Goal: Contribute content

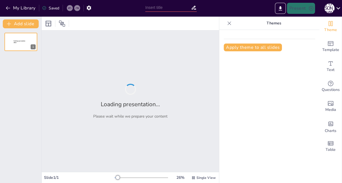
type input "Скіфи: Історична спадщина України"
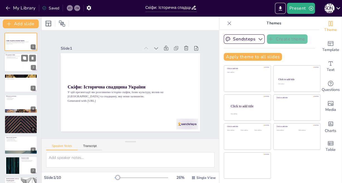
click at [12, 61] on div at bounding box center [20, 62] width 33 height 19
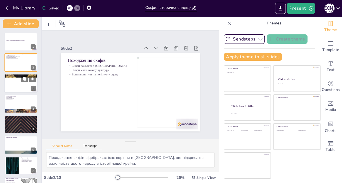
click at [16, 82] on div at bounding box center [20, 83] width 33 height 19
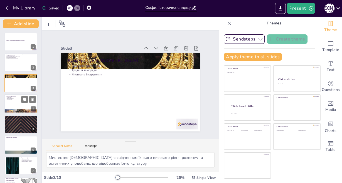
click at [15, 105] on div at bounding box center [20, 103] width 33 height 19
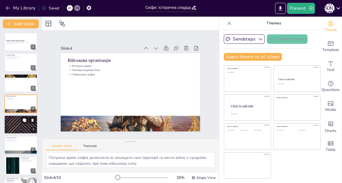
click at [15, 118] on p "Вплив на греків" at bounding box center [21, 118] width 30 height 1
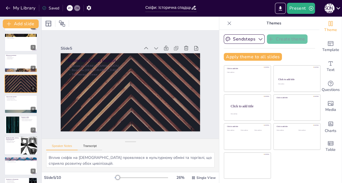
click at [14, 126] on div at bounding box center [12, 125] width 29 height 17
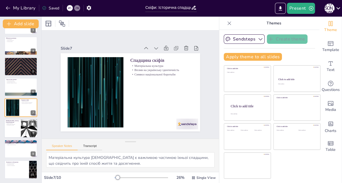
click at [12, 129] on div at bounding box center [20, 128] width 33 height 19
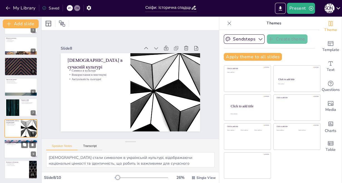
click at [13, 154] on div at bounding box center [20, 149] width 33 height 19
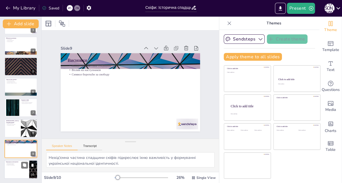
click at [14, 170] on div at bounding box center [20, 170] width 33 height 19
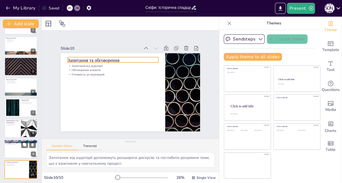
click at [12, 150] on div at bounding box center [20, 149] width 33 height 19
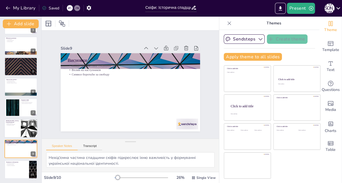
click at [11, 129] on div at bounding box center [20, 128] width 33 height 19
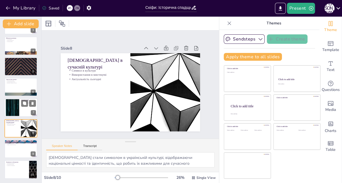
click at [13, 111] on div at bounding box center [12, 107] width 30 height 17
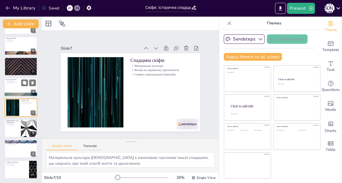
click at [19, 83] on p "Важливість скіфської культури" at bounding box center [21, 83] width 30 height 1
type textarea "Археологічні знахідки є ключовими для розуміння життя скіфів, оскільки вони над…"
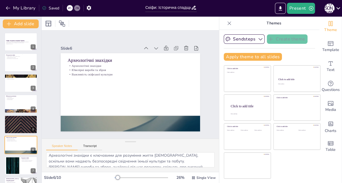
scroll to position [0, 0]
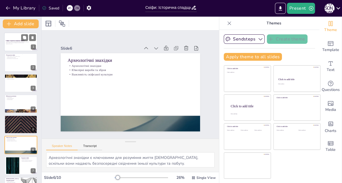
click at [21, 45] on div at bounding box center [20, 42] width 33 height 19
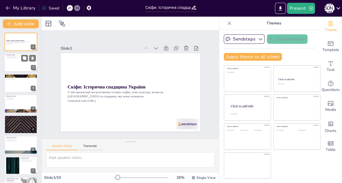
click at [17, 56] on p "Скіфи походять з України" at bounding box center [13, 56] width 15 height 1
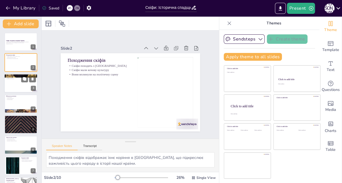
click at [18, 88] on div at bounding box center [20, 83] width 33 height 19
type textarea "Мистецтво скіфів є свідченням їхнього високого рівня розвитку та естетичних упо…"
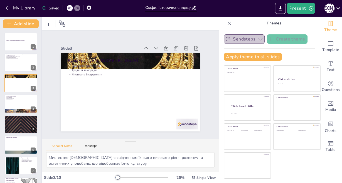
click at [247, 39] on button "Sendsteps" at bounding box center [243, 38] width 41 height 9
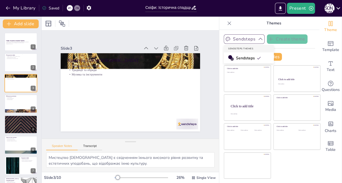
click at [247, 39] on button "Sendsteps" at bounding box center [243, 38] width 41 height 9
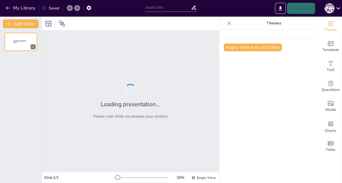
type input "Скіфи в Історичному Контексті: Від Давнини до Сучасності"
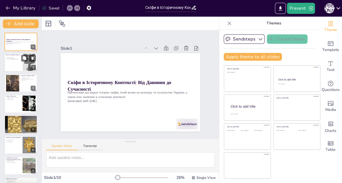
click at [10, 62] on div at bounding box center [20, 62] width 33 height 19
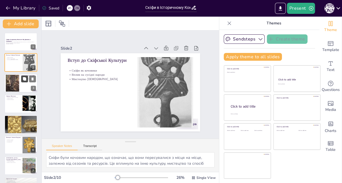
click at [23, 79] on icon at bounding box center [24, 78] width 3 height 3
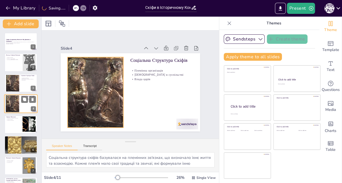
click at [14, 103] on div at bounding box center [12, 104] width 30 height 17
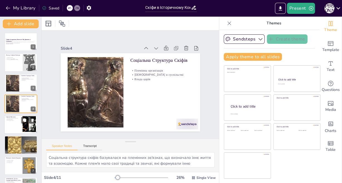
click at [16, 124] on div at bounding box center [20, 124] width 33 height 19
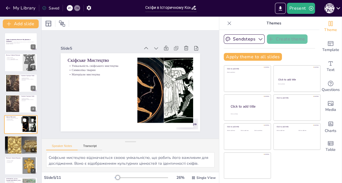
scroll to position [19, 0]
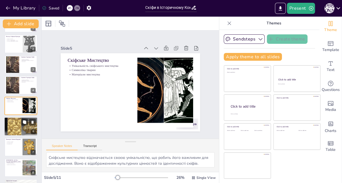
click at [13, 131] on div at bounding box center [21, 126] width 52 height 19
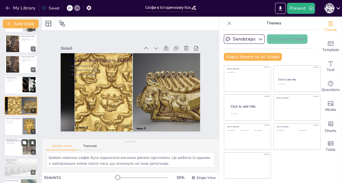
click at [14, 141] on div "[DEMOGRAPHIC_DATA] в Сучасній [GEOGRAPHIC_DATA]" at bounding box center [13, 140] width 15 height 3
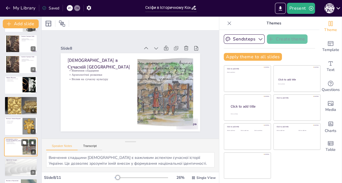
scroll to position [79, 0]
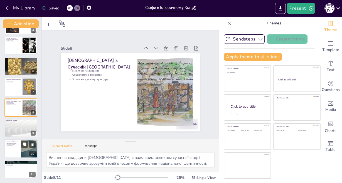
click at [13, 153] on div at bounding box center [20, 149] width 33 height 19
type textarea "Скіфська спадщина має важливе значення для розуміння історії України. Вона форм…"
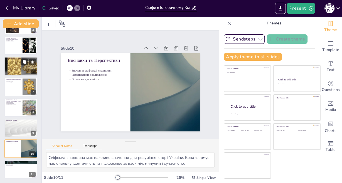
scroll to position [0, 0]
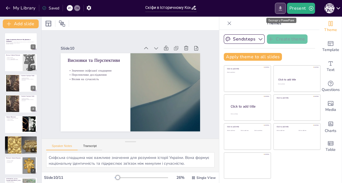
click at [280, 9] on icon "Export to PowerPoint" at bounding box center [280, 9] width 6 height 6
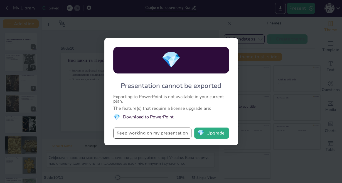
click at [155, 135] on button "Keep working on my presentation" at bounding box center [152, 133] width 78 height 11
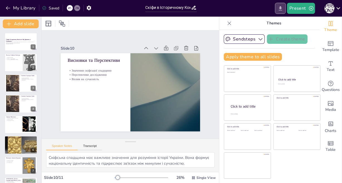
click at [281, 6] on icon "Export to PowerPoint" at bounding box center [279, 8] width 3 height 4
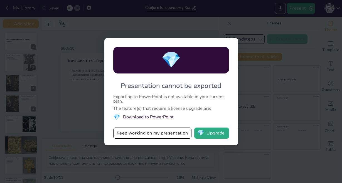
click at [150, 117] on li "💎 Download to PowerPoint" at bounding box center [171, 118] width 116 height 8
click at [177, 24] on div "💎 Presentation cannot be exported Exporting to PowerPoint is not available in y…" at bounding box center [171, 91] width 342 height 183
click at [150, 101] on div "Exporting to PowerPoint is not available in your current plan." at bounding box center [171, 99] width 116 height 9
click at [90, 98] on div "💎 Presentation cannot be exported Exporting to PowerPoint is not available in y…" at bounding box center [171, 91] width 342 height 183
click at [204, 134] on button "💎 Upgrade" at bounding box center [211, 133] width 35 height 11
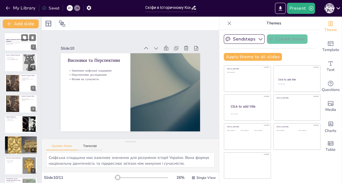
click at [10, 36] on div at bounding box center [20, 42] width 33 height 19
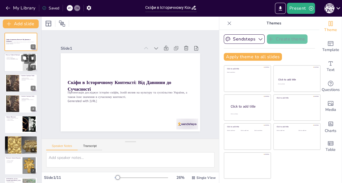
click at [17, 63] on div at bounding box center [20, 62] width 33 height 19
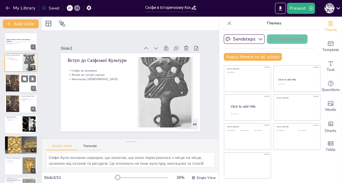
click at [17, 87] on div at bounding box center [12, 83] width 30 height 17
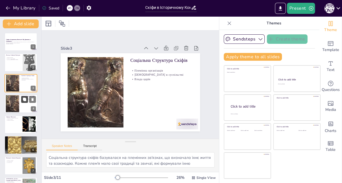
click at [23, 102] on button at bounding box center [24, 99] width 7 height 7
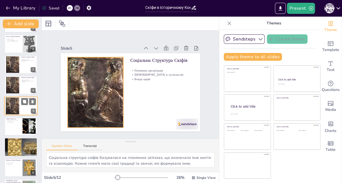
click at [13, 107] on div at bounding box center [12, 106] width 30 height 17
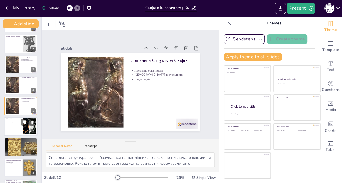
click at [14, 122] on p "Матеріали мистецтва" at bounding box center [13, 122] width 15 height 1
type textarea "Скіфське мистецтво відзначається своєю унікальністю, що робить його важливим дл…"
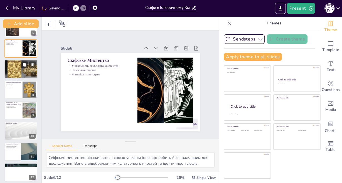
scroll to position [99, 0]
